Goal: Information Seeking & Learning: Learn about a topic

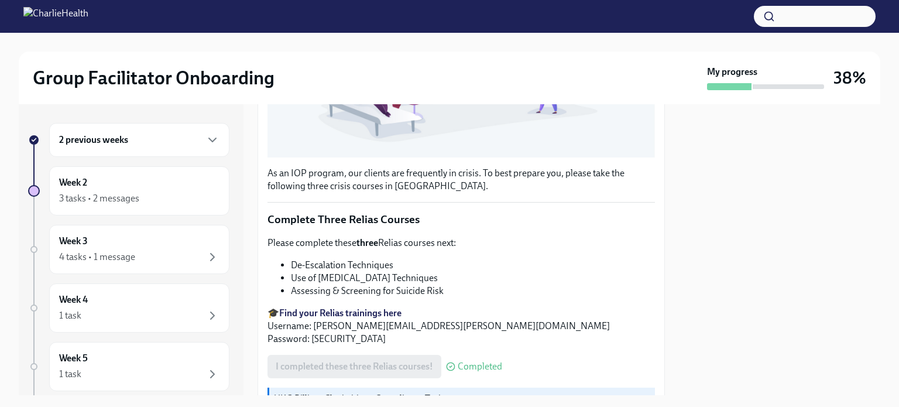
scroll to position [421, 0]
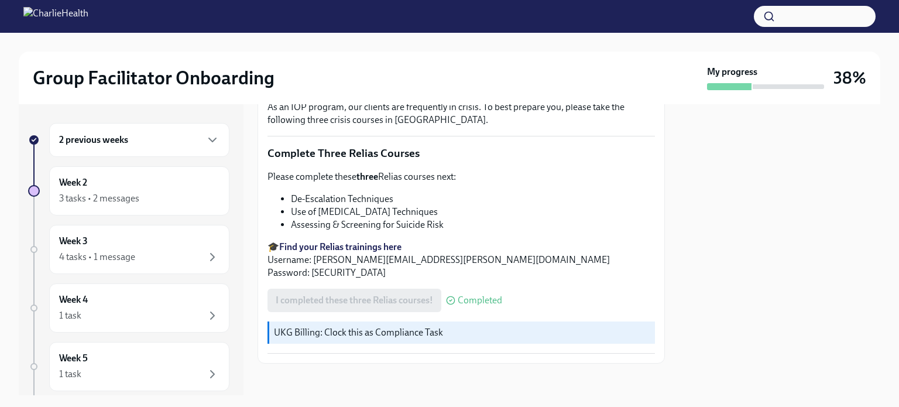
click at [723, 307] on div at bounding box center [779, 249] width 201 height 291
click at [176, 190] on div "Week 2 3 tasks • 2 messages" at bounding box center [139, 190] width 160 height 29
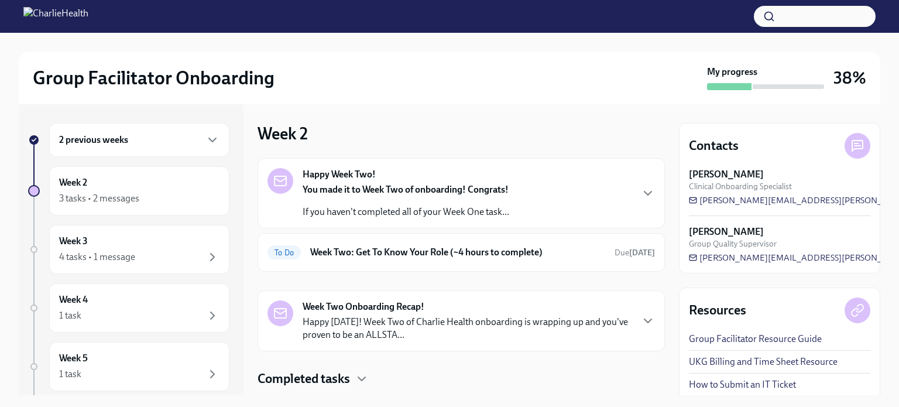
click at [514, 196] on div "Happy Week Two! You made it to Week Two of onboarding! Congrats! If you haven't…" at bounding box center [460, 193] width 387 height 50
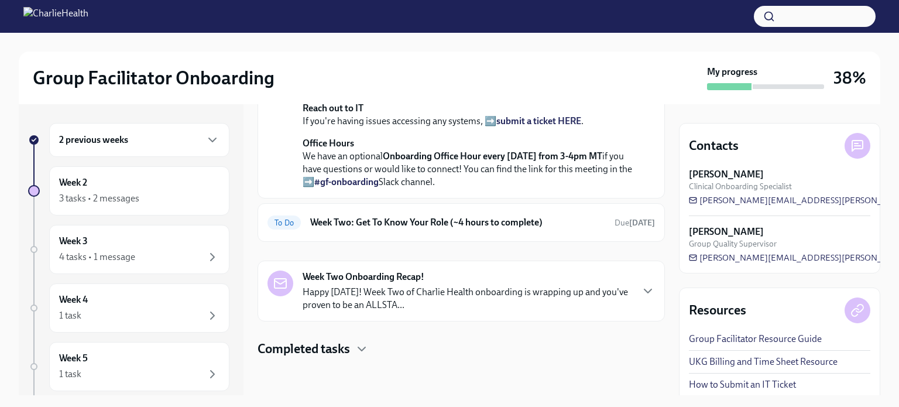
scroll to position [412, 0]
click at [501, 216] on div "To Do Week Two: Get To Know Your Role (~4 hours to complete) Due [DATE]" at bounding box center [460, 222] width 387 height 19
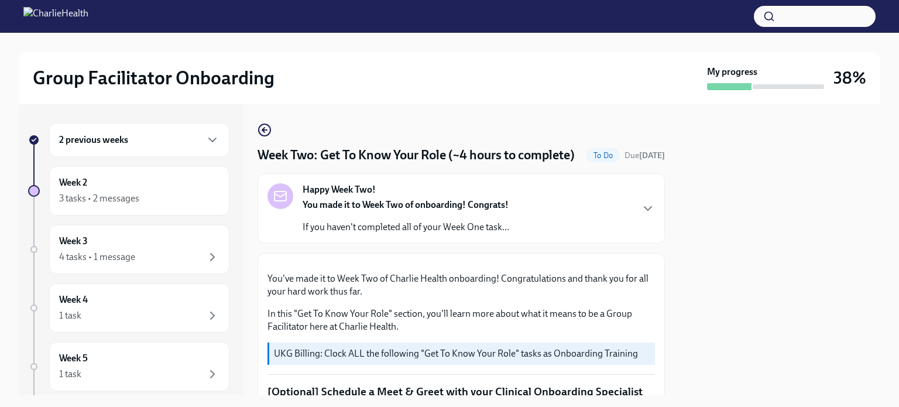
click at [529, 212] on div "Happy Week Two! You made it to Week Two of onboarding! Congrats! If you haven't…" at bounding box center [460, 208] width 387 height 50
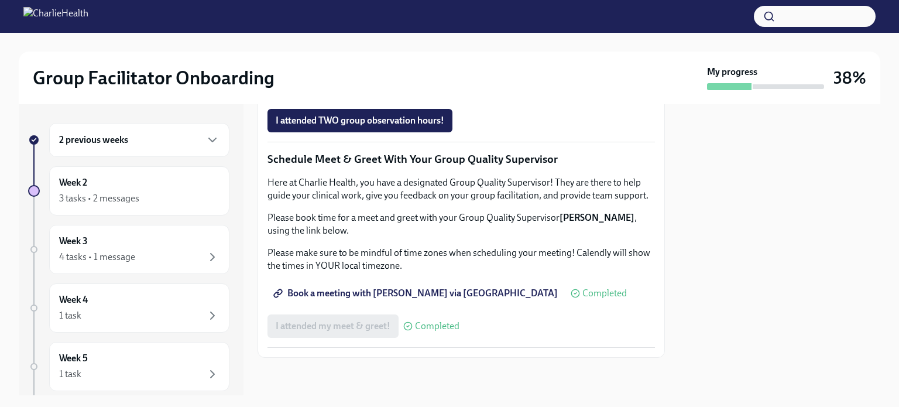
scroll to position [1536, 0]
click at [143, 190] on div "Week 2 3 tasks • 2 messages" at bounding box center [139, 190] width 160 height 29
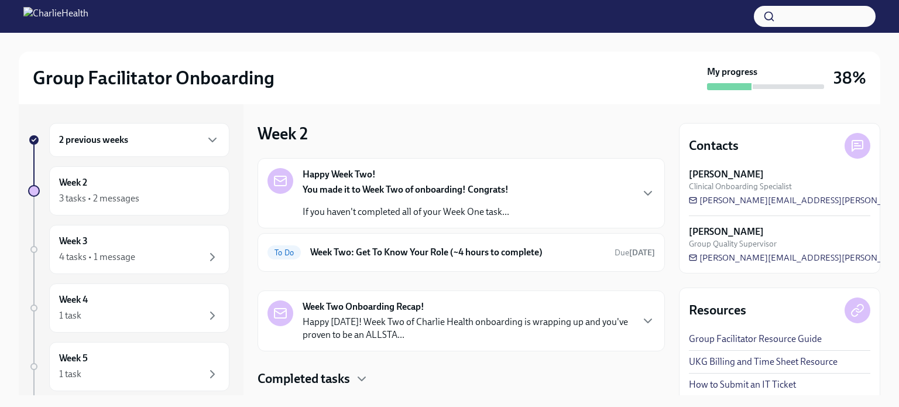
scroll to position [29, 0]
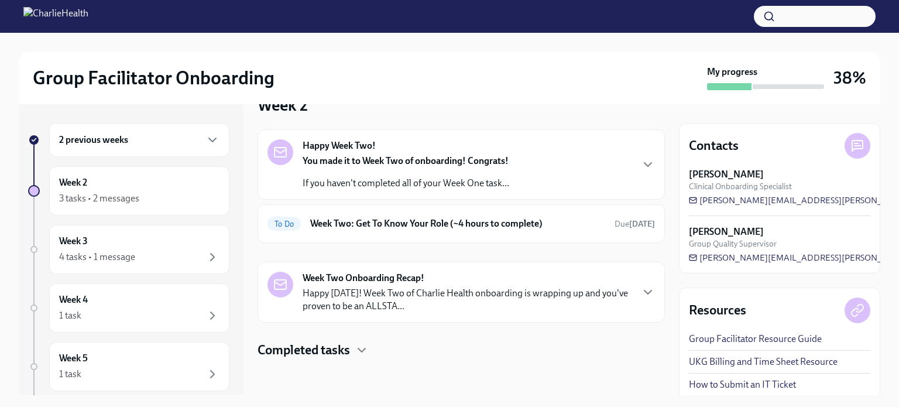
click at [339, 356] on h4 "Completed tasks" at bounding box center [303, 350] width 92 height 18
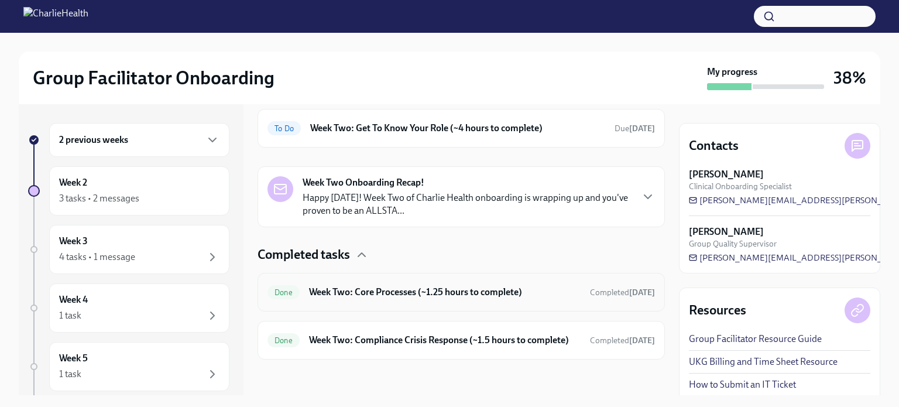
click at [418, 287] on h6 "Week Two: Core Processes (~1.25 hours to complete)" at bounding box center [444, 291] width 271 height 13
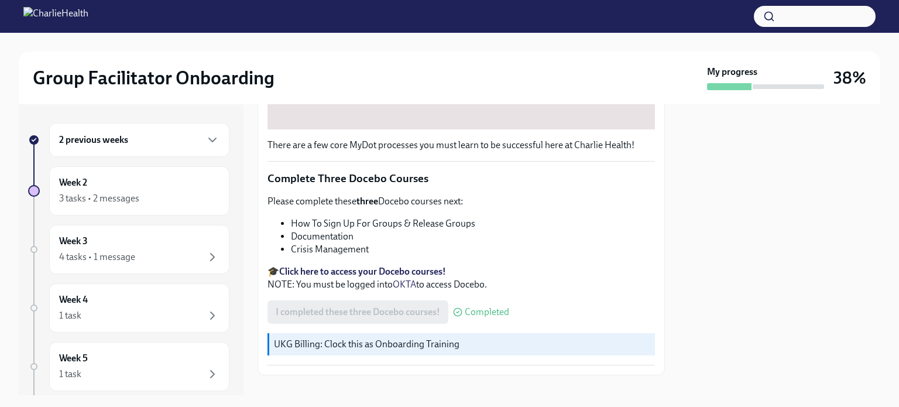
scroll to position [402, 0]
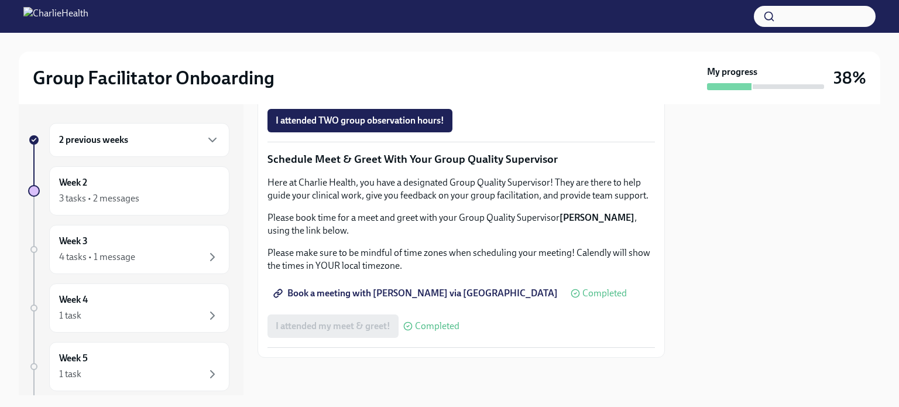
scroll to position [1152, 0]
click at [159, 194] on div "3 tasks • 2 messages" at bounding box center [139, 198] width 160 height 14
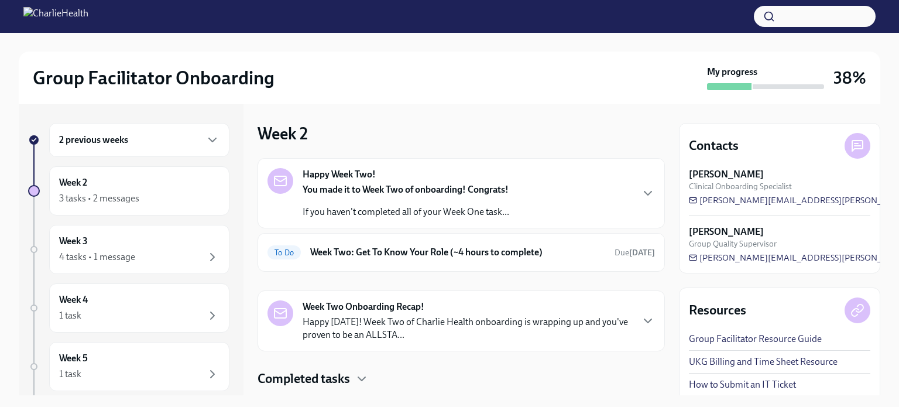
scroll to position [29, 0]
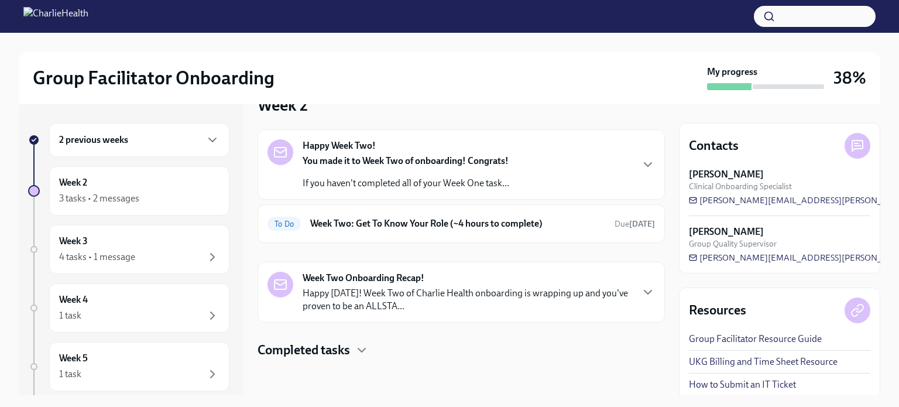
click at [538, 304] on p "Happy [DATE]! Week Two of Charlie Health onboarding is wrapping up and you've p…" at bounding box center [466, 300] width 329 height 26
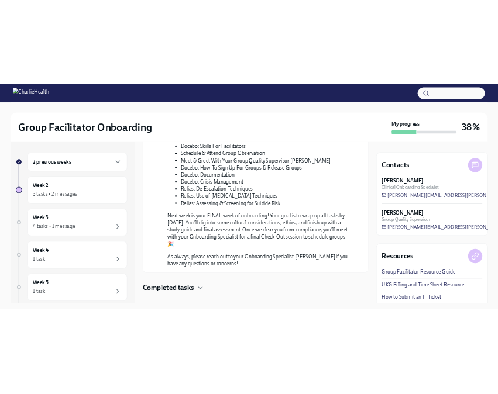
scroll to position [577, 0]
